Goal: Task Accomplishment & Management: Complete application form

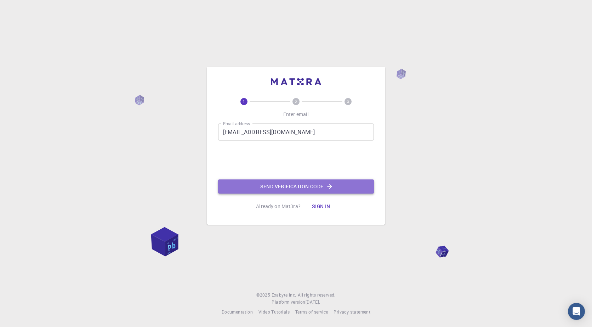
click at [262, 188] on button "Send verification code" at bounding box center [296, 186] width 156 height 14
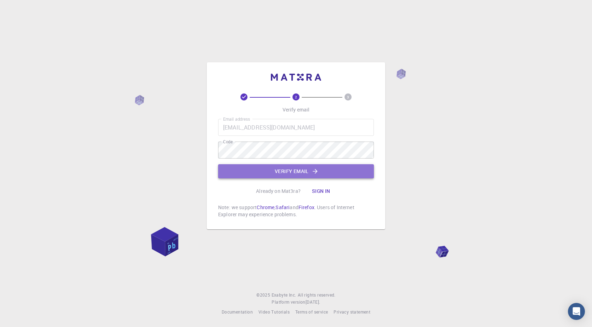
click at [255, 166] on button "Verify email" at bounding box center [296, 171] width 156 height 14
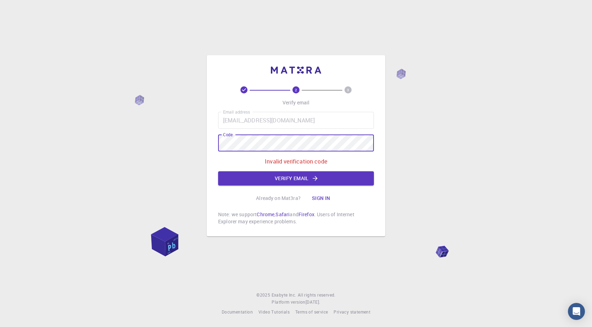
click at [157, 139] on div "2 3 Verify email Email address [EMAIL_ADDRESS][DOMAIN_NAME] Email address Code …" at bounding box center [296, 163] width 592 height 327
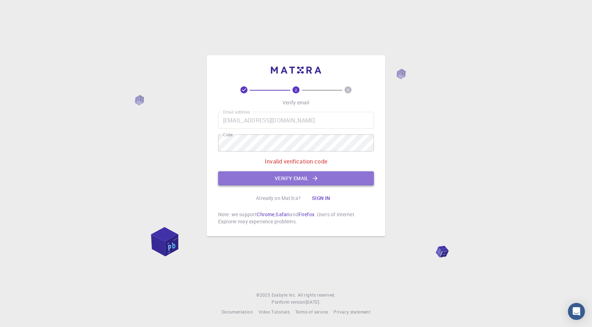
click at [314, 173] on button "Verify email" at bounding box center [296, 178] width 156 height 14
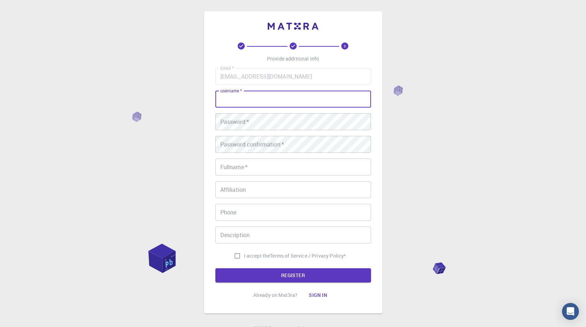
click at [279, 97] on input "username   *" at bounding box center [294, 99] width 156 height 17
click at [222, 107] on input "username   *" at bounding box center [294, 99] width 156 height 17
click at [224, 101] on input "username   *" at bounding box center [294, 99] width 156 height 17
type input "m"
click at [253, 101] on input "[PERSON_NAME]" at bounding box center [294, 99] width 156 height 17
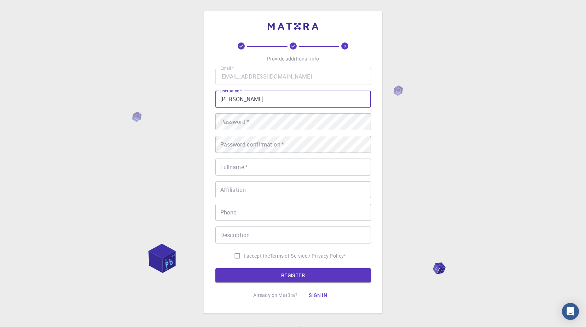
type input "[PERSON_NAME]"
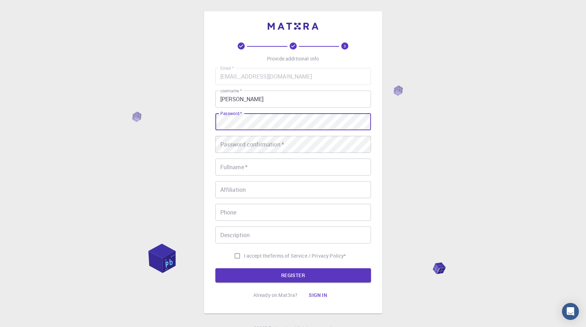
click at [185, 121] on div "3 Provide additional info Email   * [EMAIL_ADDRESS][DOMAIN_NAME] Email   * user…" at bounding box center [293, 180] width 586 height 360
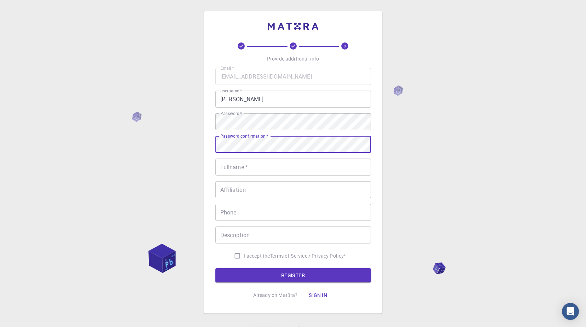
click at [237, 168] on input "Fullname   *" at bounding box center [294, 167] width 156 height 17
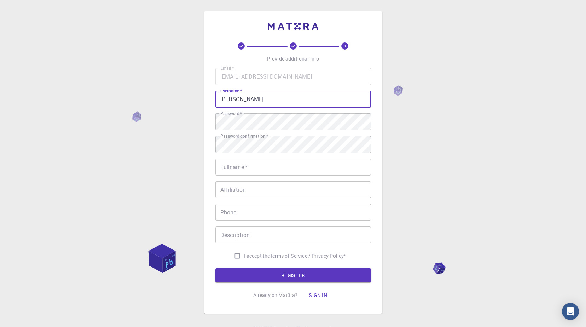
drag, startPoint x: 268, startPoint y: 101, endPoint x: 183, endPoint y: 103, distance: 85.3
click at [183, 103] on div "3 Provide additional info Email   * [EMAIL_ADDRESS][DOMAIN_NAME] Email   * user…" at bounding box center [293, 180] width 586 height 360
click at [234, 167] on input "Fullname   *" at bounding box center [294, 167] width 156 height 17
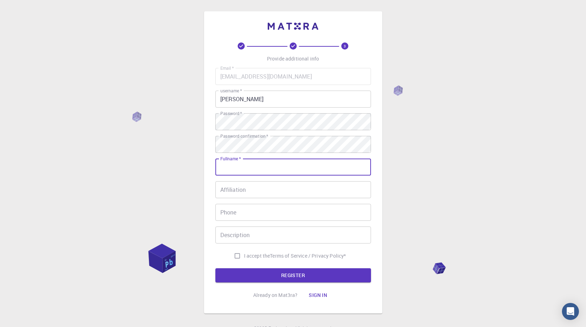
paste input "[PERSON_NAME]"
type input "[PERSON_NAME]"
click at [236, 255] on input "I accept the Terms of Service / Privacy Policy *" at bounding box center [237, 255] width 13 height 13
checkbox input "true"
click at [267, 271] on button "REGISTER" at bounding box center [294, 275] width 156 height 14
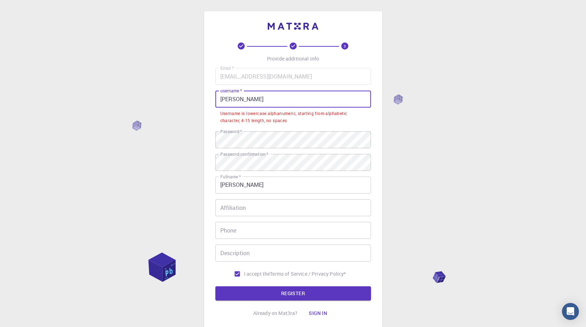
click at [242, 99] on input "[PERSON_NAME]" at bounding box center [294, 99] width 156 height 17
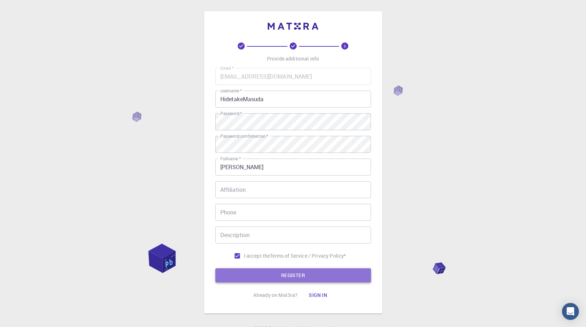
click at [257, 272] on button "REGISTER" at bounding box center [294, 275] width 156 height 14
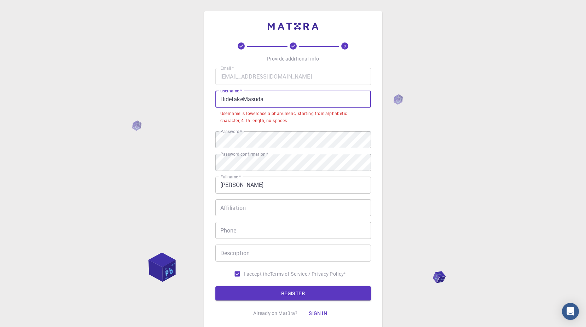
drag, startPoint x: 268, startPoint y: 99, endPoint x: 242, endPoint y: 99, distance: 25.1
click at [242, 99] on input "HidetakeMasuda" at bounding box center [294, 99] width 156 height 17
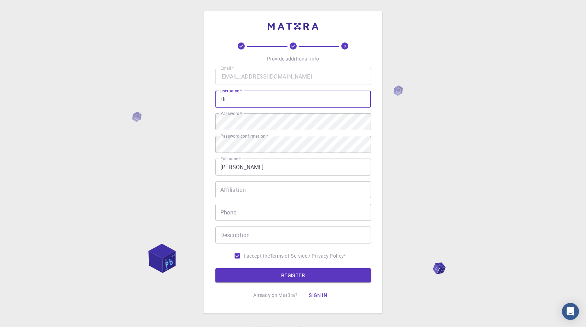
type input "H"
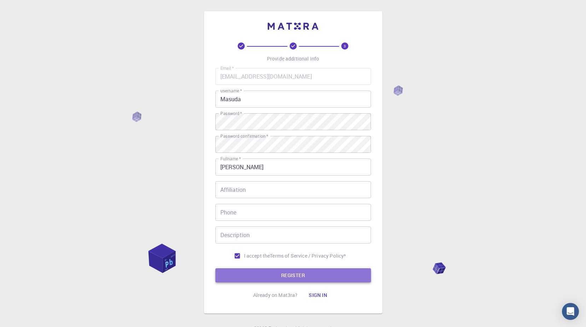
click at [246, 275] on button "REGISTER" at bounding box center [294, 275] width 156 height 14
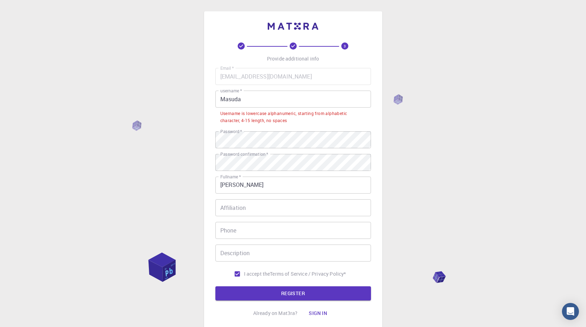
click at [222, 101] on input "Masuda" at bounding box center [294, 99] width 156 height 17
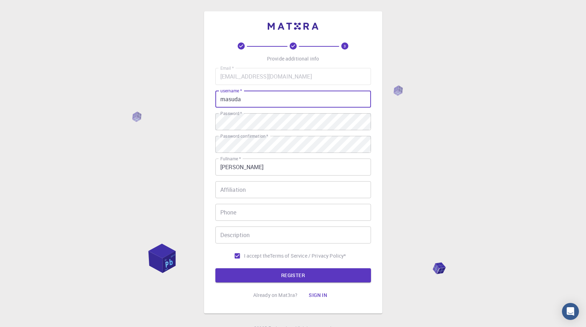
click at [243, 100] on input "masuda" at bounding box center [294, 99] width 156 height 17
type input "masudahidetake"
click at [249, 273] on button "REGISTER" at bounding box center [294, 275] width 156 height 14
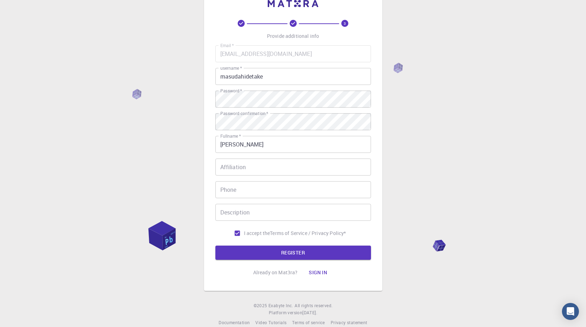
scroll to position [33, 0]
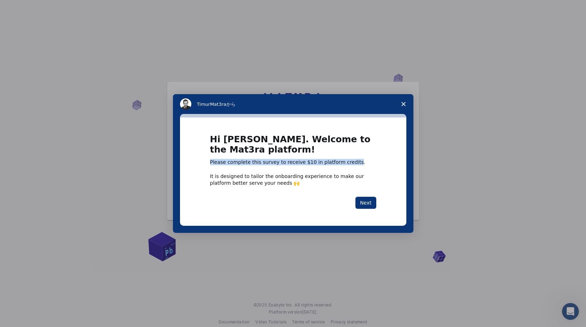
drag, startPoint x: 211, startPoint y: 160, endPoint x: 343, endPoint y: 163, distance: 132.0
click at [343, 163] on div "Please complete this survey to receive $10 in platform credits." at bounding box center [293, 162] width 166 height 7
drag, startPoint x: 343, startPoint y: 163, endPoint x: 403, endPoint y: 102, distance: 86.1
click at [403, 102] on icon "アンケートを閉じる" at bounding box center [404, 104] width 4 height 4
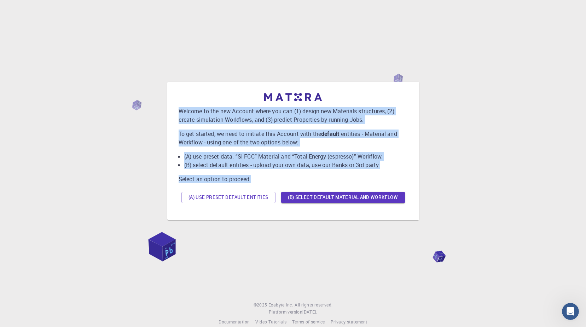
drag, startPoint x: 177, startPoint y: 111, endPoint x: 268, endPoint y: 178, distance: 113.0
click at [268, 178] on div "Welcome to the new Account where you can (1) design new Materials structures, (…" at bounding box center [293, 150] width 241 height 127
drag, startPoint x: 268, startPoint y: 178, endPoint x: 227, endPoint y: 168, distance: 41.7
copy div "Welcome to the new Account where you can (1) design new Materials structures, (…"
click at [223, 197] on button "(A) Use preset default entities" at bounding box center [229, 197] width 94 height 11
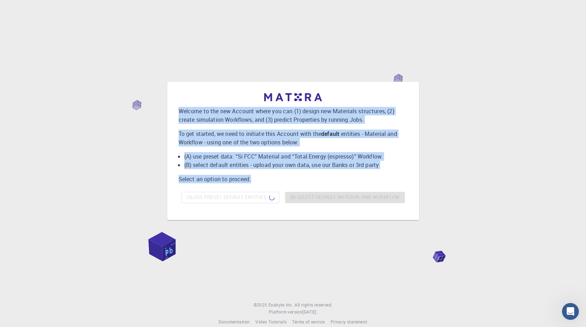
click at [257, 176] on p "Select an option to proceed." at bounding box center [293, 179] width 229 height 8
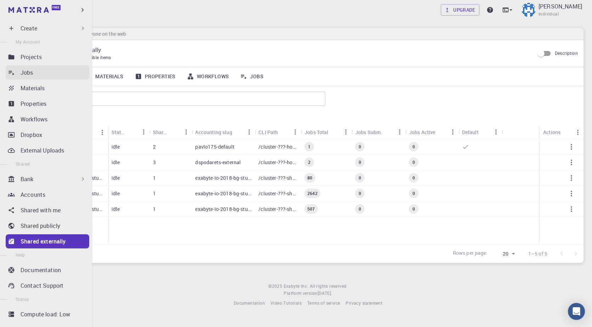
scroll to position [25, 0]
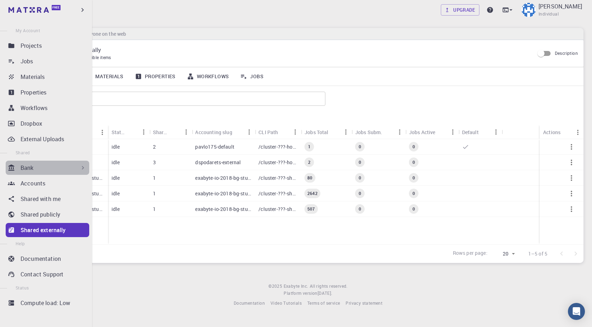
click at [80, 169] on icon at bounding box center [82, 167] width 7 height 7
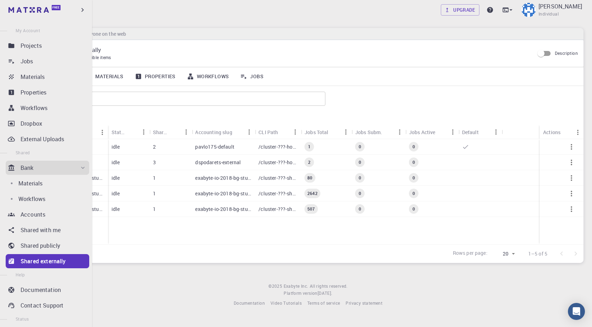
click at [80, 169] on icon at bounding box center [82, 167] width 7 height 7
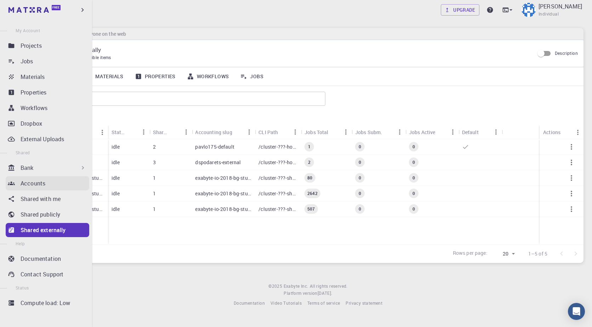
click at [59, 187] on div "Accounts" at bounding box center [55, 183] width 69 height 8
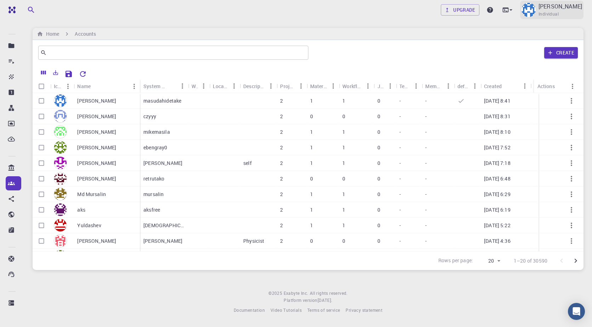
click at [543, 12] on span "Individual" at bounding box center [548, 14] width 20 height 7
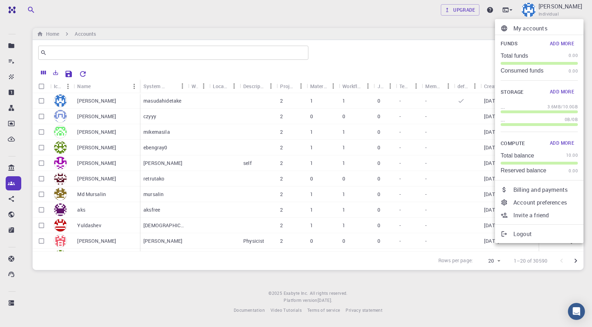
drag, startPoint x: 496, startPoint y: 23, endPoint x: 496, endPoint y: 17, distance: 6.0
click at [496, 23] on li "My accounts" at bounding box center [539, 28] width 88 height 13
